Goal: Task Accomplishment & Management: Use online tool/utility

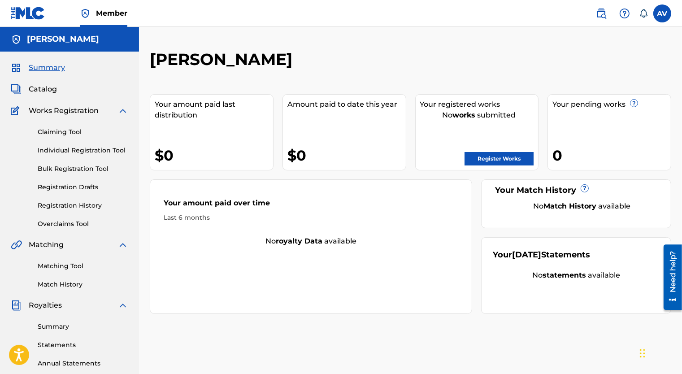
click at [65, 129] on link "Claiming Tool" at bounding box center [83, 131] width 91 height 9
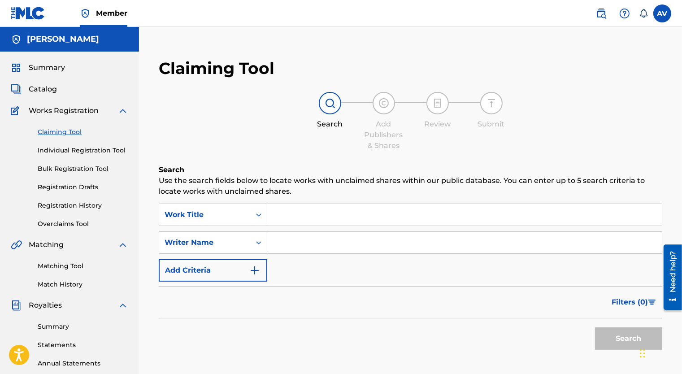
click at [281, 216] on input "Search Form" at bounding box center [464, 215] width 394 height 22
type input "Can't Stop Nothin'"
click at [311, 240] on input "Search Form" at bounding box center [464, 243] width 394 height 22
type input "Vertigo"
click at [613, 333] on button "Search" at bounding box center [628, 338] width 67 height 22
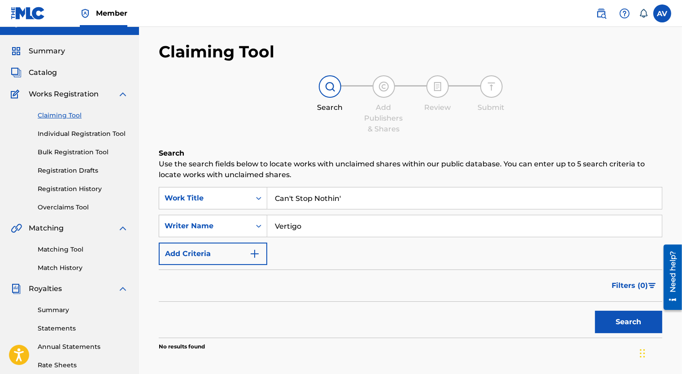
scroll to position [45, 0]
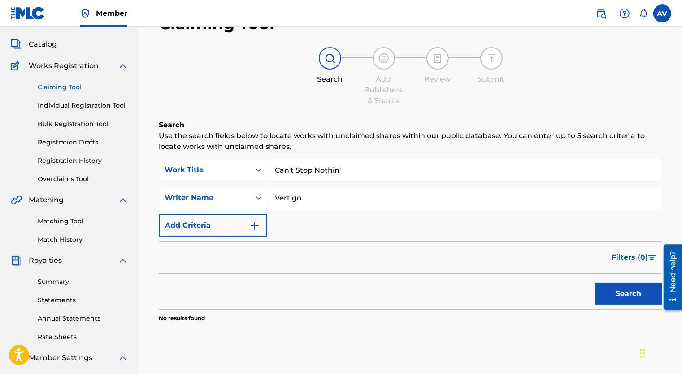
click at [670, 14] on label at bounding box center [662, 13] width 18 height 18
click at [662, 13] on input "AV [PERSON_NAME] [EMAIL_ADDRESS][PERSON_NAME][DOMAIN_NAME] Notification Prefere…" at bounding box center [662, 13] width 0 height 0
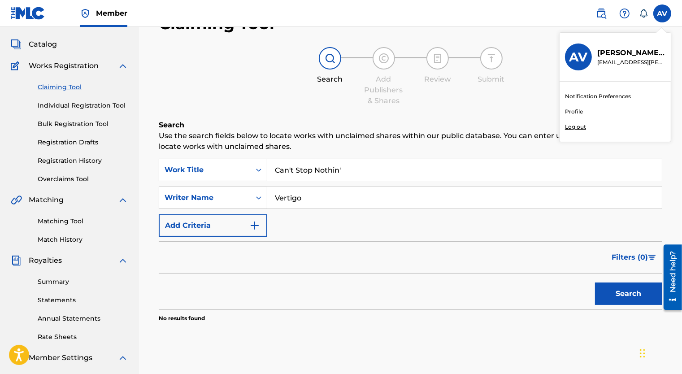
click at [580, 128] on p "Log out" at bounding box center [575, 127] width 21 height 8
click at [662, 13] on input "AV [PERSON_NAME] [EMAIL_ADDRESS][PERSON_NAME][DOMAIN_NAME] Notification Prefere…" at bounding box center [662, 13] width 0 height 0
